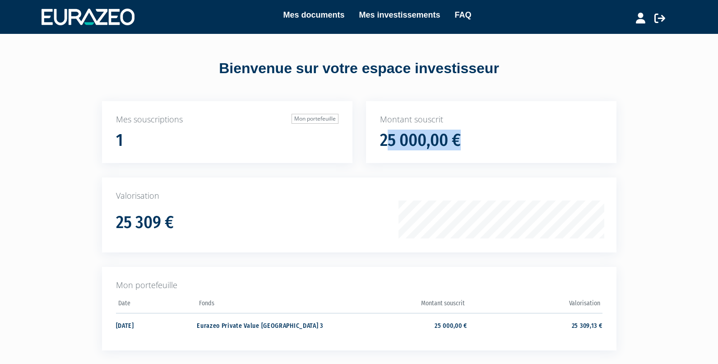
drag, startPoint x: 384, startPoint y: 138, endPoint x: 481, endPoint y: 138, distance: 97.0
click at [481, 138] on div "25 000,00 €" at bounding box center [491, 140] width 222 height 19
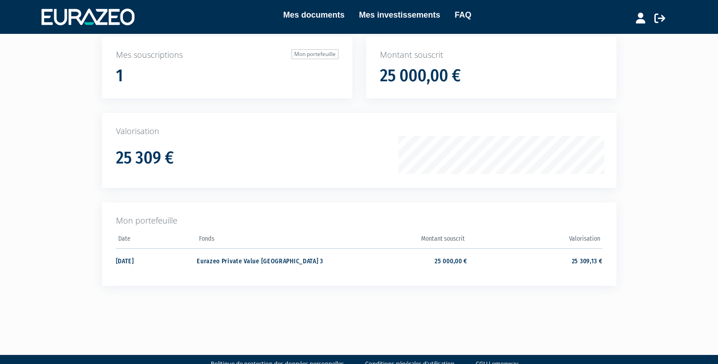
scroll to position [84, 0]
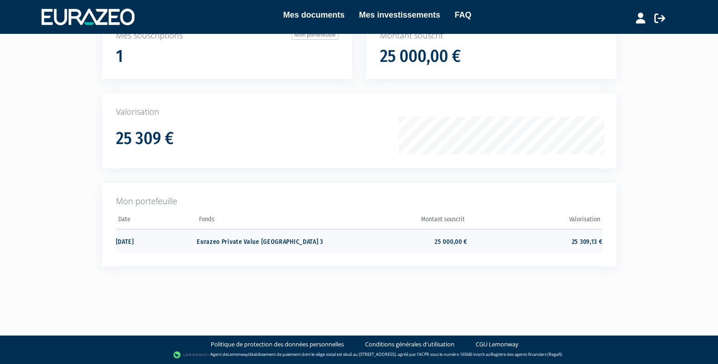
click at [530, 236] on td "25 309,13 €" at bounding box center [534, 241] width 135 height 24
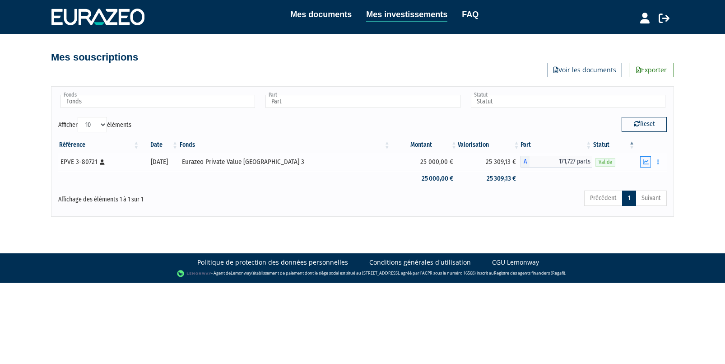
click at [644, 162] on icon "button" at bounding box center [646, 162] width 6 height 6
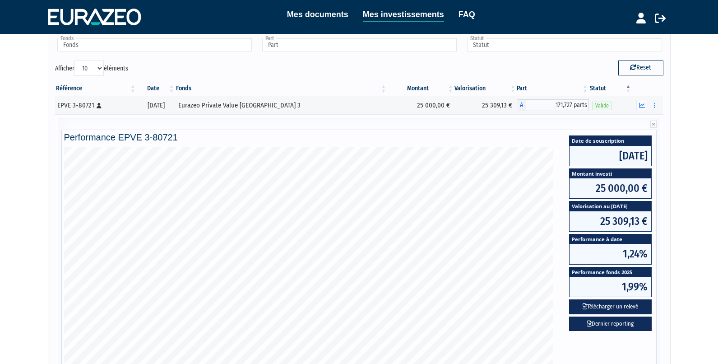
scroll to position [90, 0]
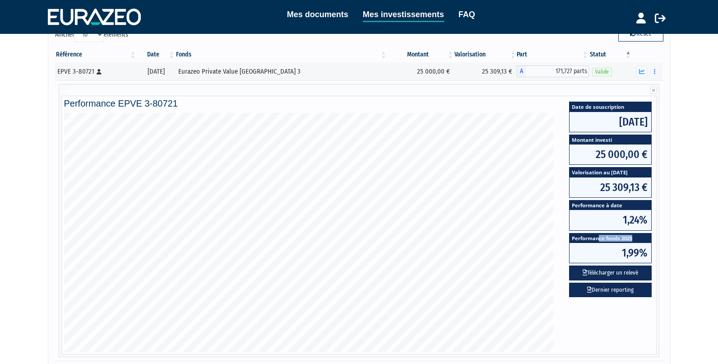
drag, startPoint x: 598, startPoint y: 239, endPoint x: 636, endPoint y: 236, distance: 38.0
click at [636, 236] on span "Performance fonds 2025" at bounding box center [610, 237] width 82 height 9
drag, startPoint x: 602, startPoint y: 238, endPoint x: 635, endPoint y: 237, distance: 33.0
click at [635, 237] on span "Performance fonds 2025" at bounding box center [610, 237] width 82 height 9
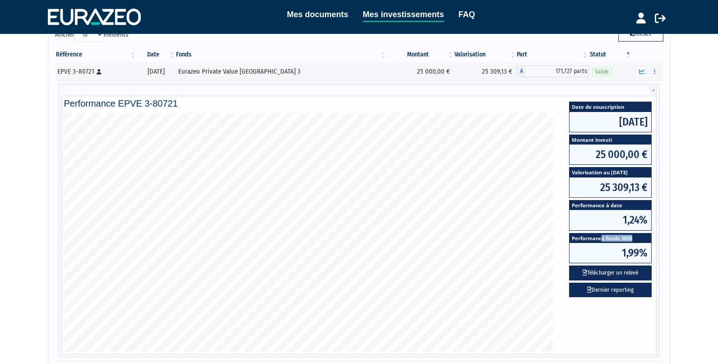
click at [635, 237] on span "Performance fonds 2025" at bounding box center [610, 237] width 82 height 9
drag, startPoint x: 593, startPoint y: 153, endPoint x: 641, endPoint y: 154, distance: 48.3
click at [641, 154] on span "25 000,00 €" at bounding box center [610, 154] width 82 height 20
